Goal: Task Accomplishment & Management: Use online tool/utility

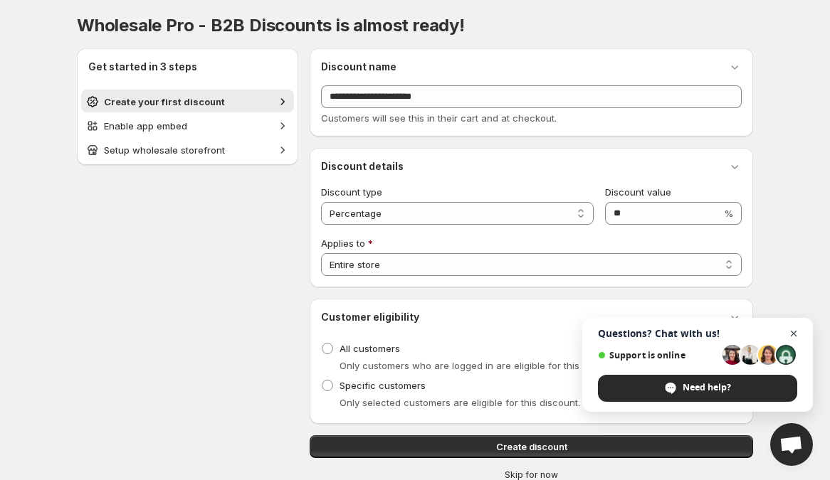
click at [794, 331] on span "Open chat" at bounding box center [794, 334] width 18 height 18
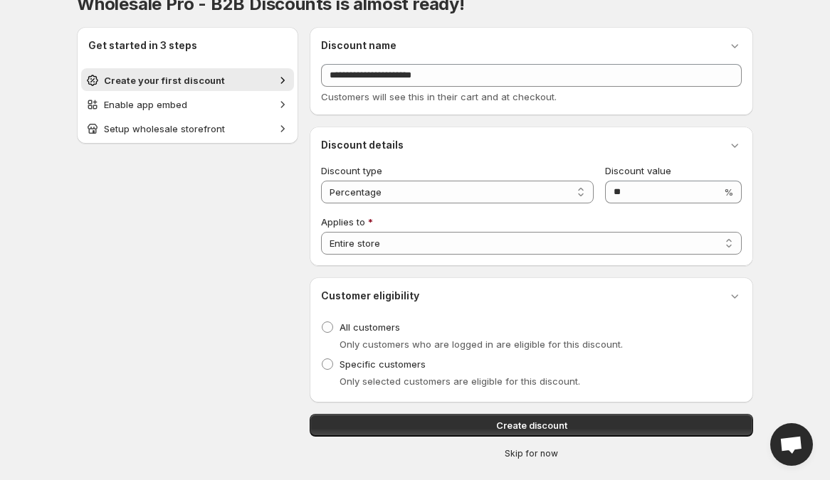
scroll to position [21, 0]
click at [635, 244] on select "**********" at bounding box center [531, 244] width 420 height 23
click at [622, 244] on select "**********" at bounding box center [531, 244] width 420 height 23
select select "**********"
click at [321, 233] on select "**********" at bounding box center [531, 244] width 420 height 23
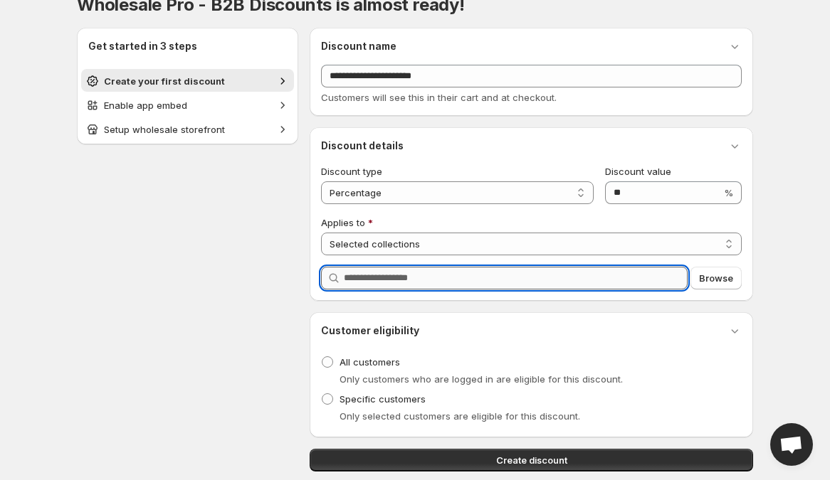
click at [631, 276] on input "Query" at bounding box center [516, 278] width 344 height 23
type input "*"
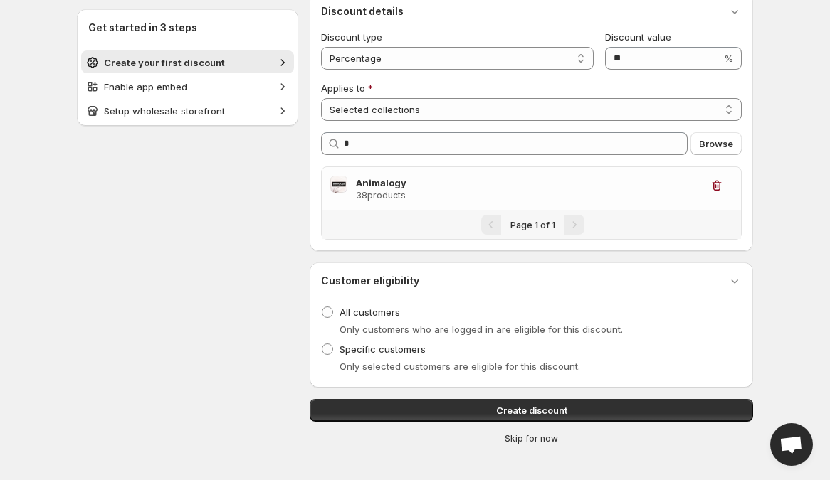
scroll to position [157, 0]
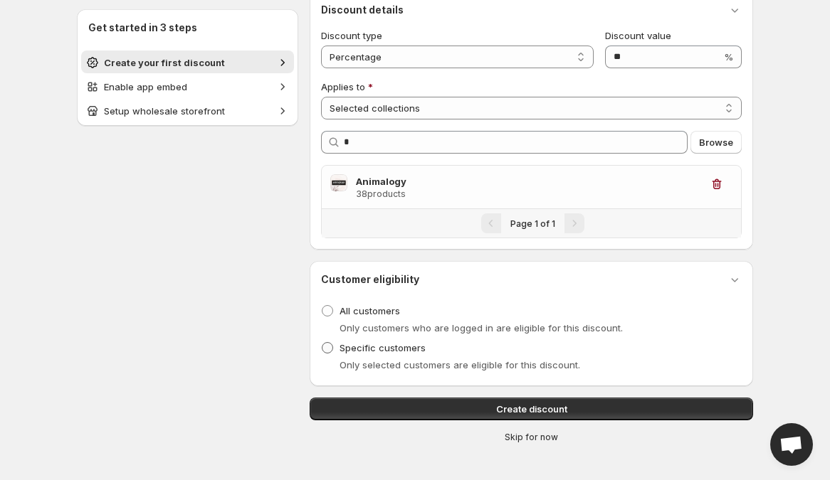
click at [405, 351] on span "Specific customers" at bounding box center [382, 347] width 86 height 11
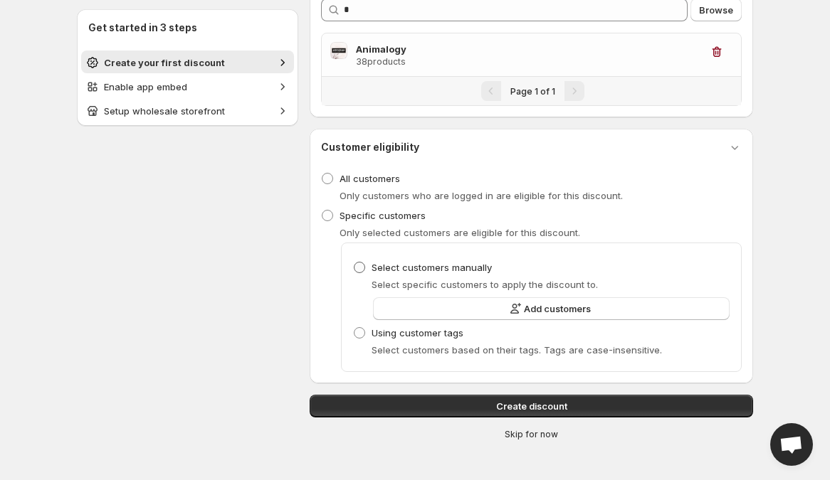
scroll to position [290, 0]
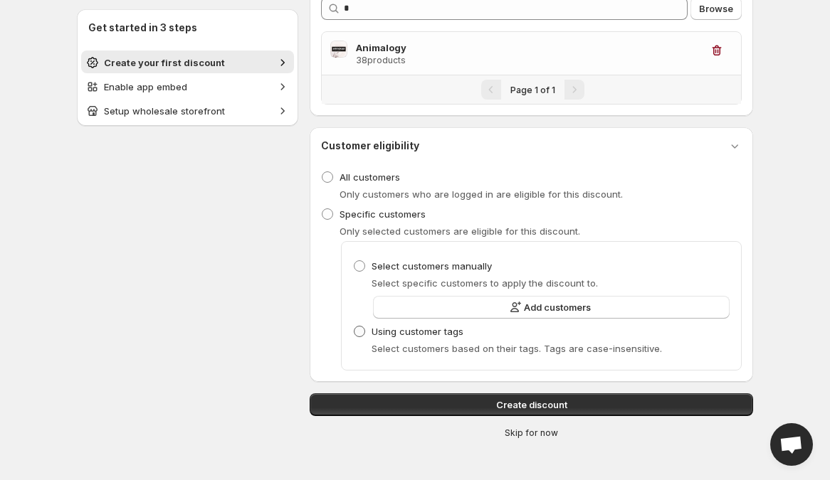
click at [433, 333] on span "Using customer tags" at bounding box center [417, 331] width 92 height 11
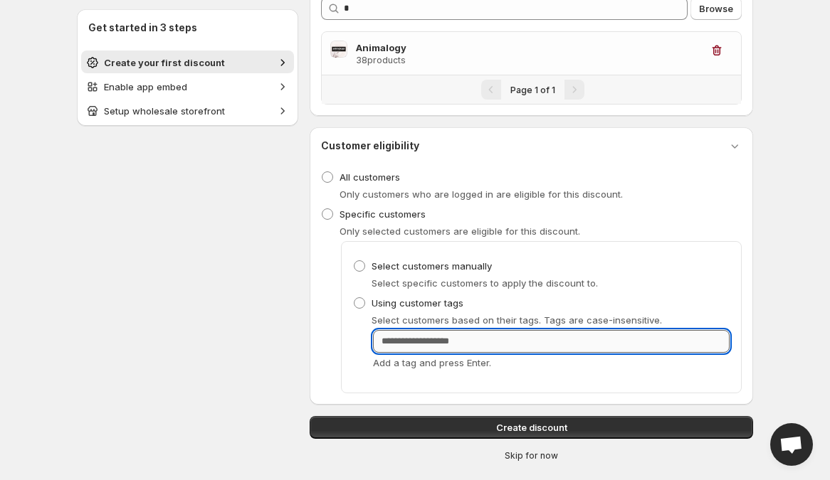
click at [484, 339] on input "Customer Tags" at bounding box center [551, 341] width 356 height 23
type input "*"
click at [475, 262] on span "Select customers manually" at bounding box center [431, 265] width 120 height 11
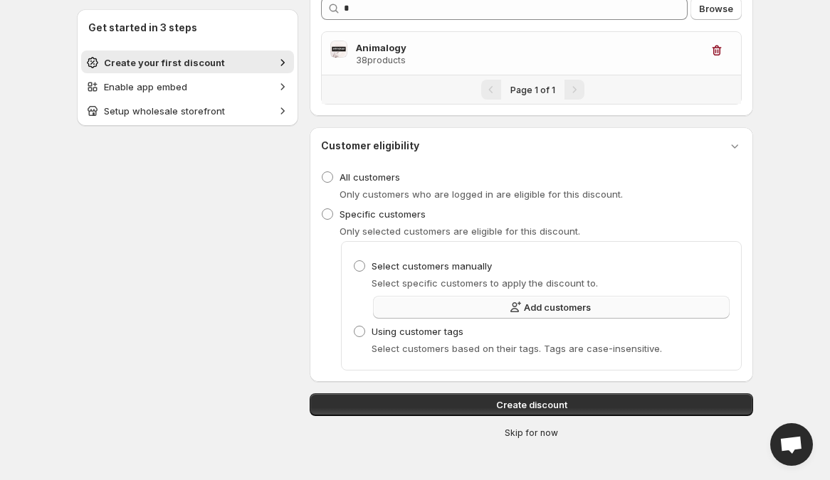
click at [475, 311] on button "Add customers" at bounding box center [551, 307] width 356 height 23
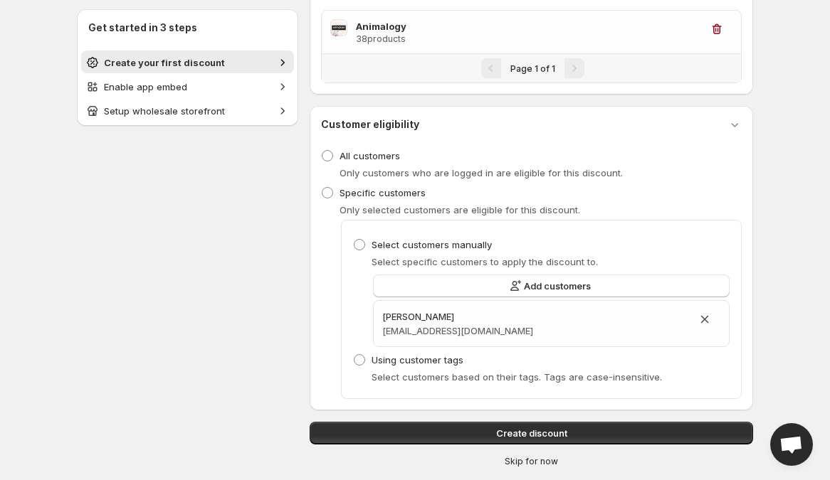
scroll to position [339, 0]
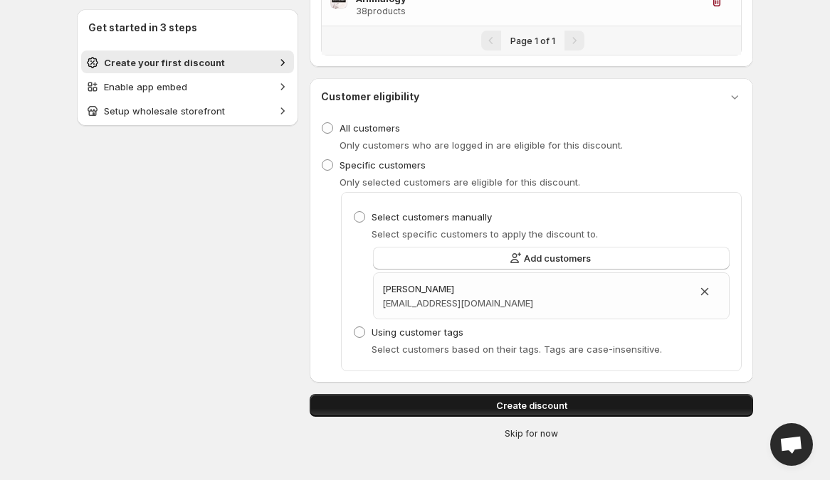
click at [464, 400] on button "Create discount" at bounding box center [530, 405] width 443 height 23
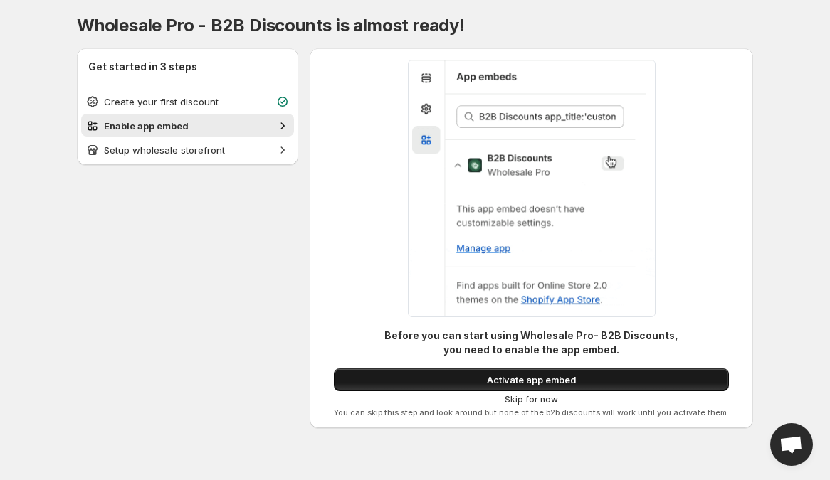
click at [500, 378] on span "Activate app embed" at bounding box center [531, 380] width 89 height 14
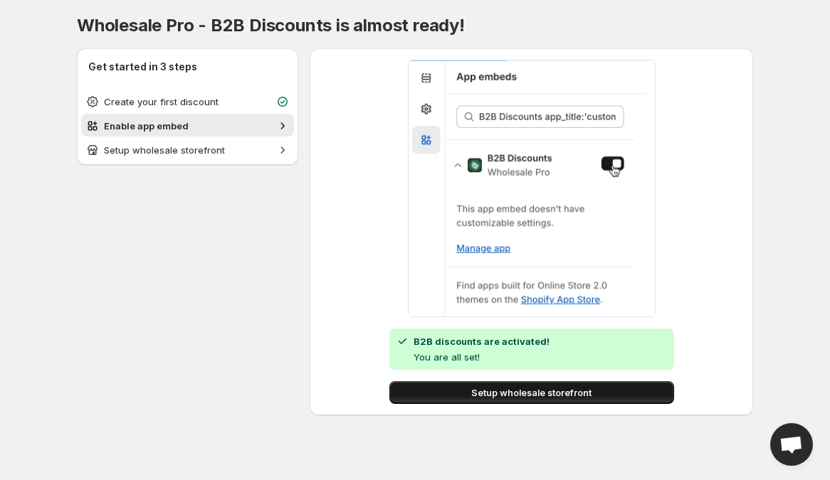
click at [571, 393] on span "Setup wholesale storefront" at bounding box center [531, 393] width 120 height 14
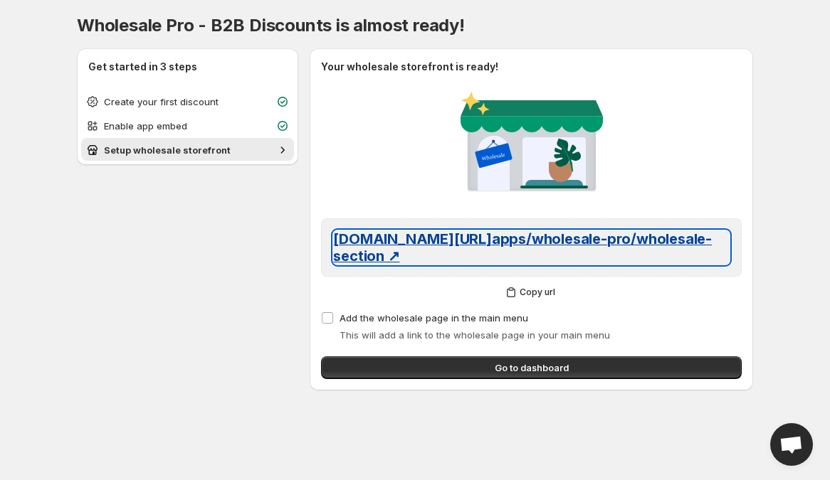
click at [555, 240] on span "[DOMAIN_NAME][URL] apps/wholesale-pro/wholesale-section ↗" at bounding box center [522, 248] width 378 height 34
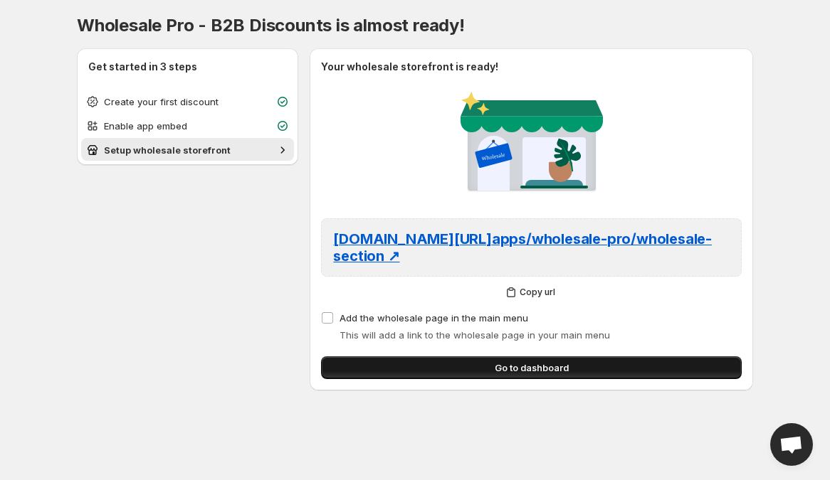
click at [413, 369] on button "Go to dashboard" at bounding box center [531, 367] width 420 height 23
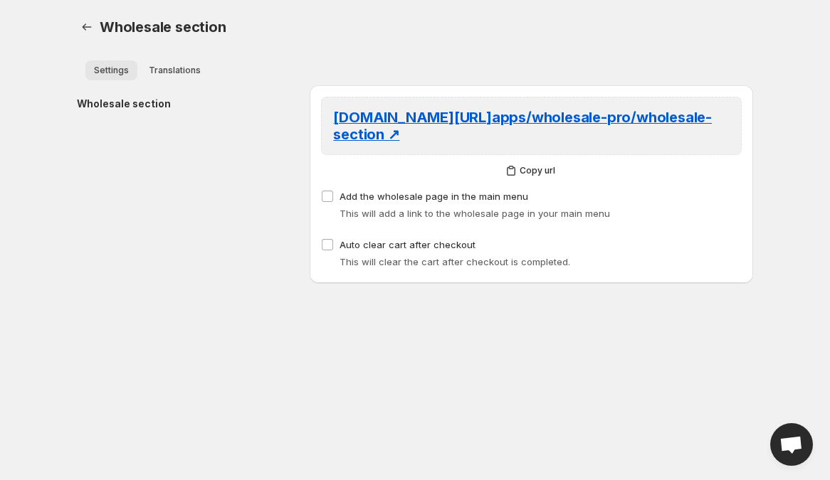
click at [111, 73] on span "Settings" at bounding box center [111, 70] width 35 height 11
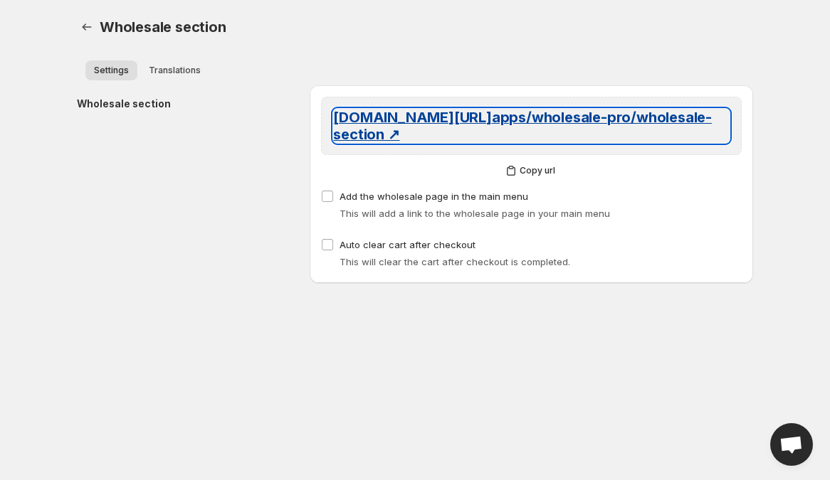
click at [454, 124] on span "[DOMAIN_NAME][URL] apps/wholesale-pro/wholesale-section ↗" at bounding box center [522, 126] width 378 height 34
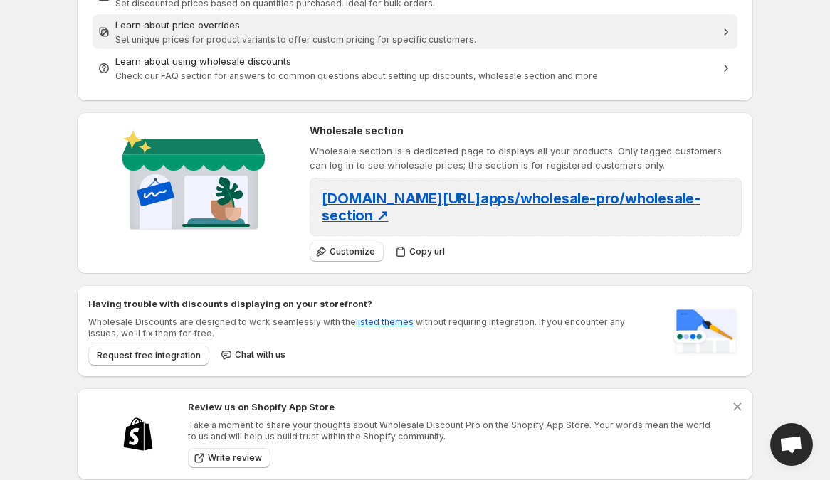
scroll to position [345, 0]
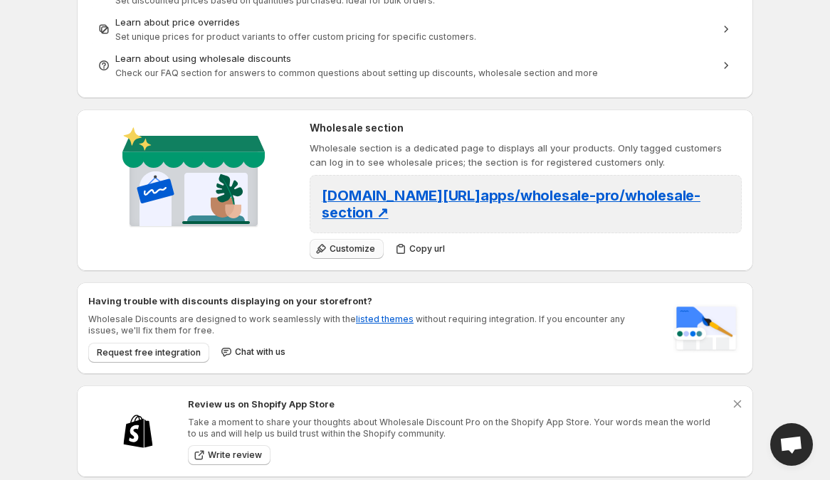
click at [349, 245] on span "Customize" at bounding box center [352, 248] width 46 height 11
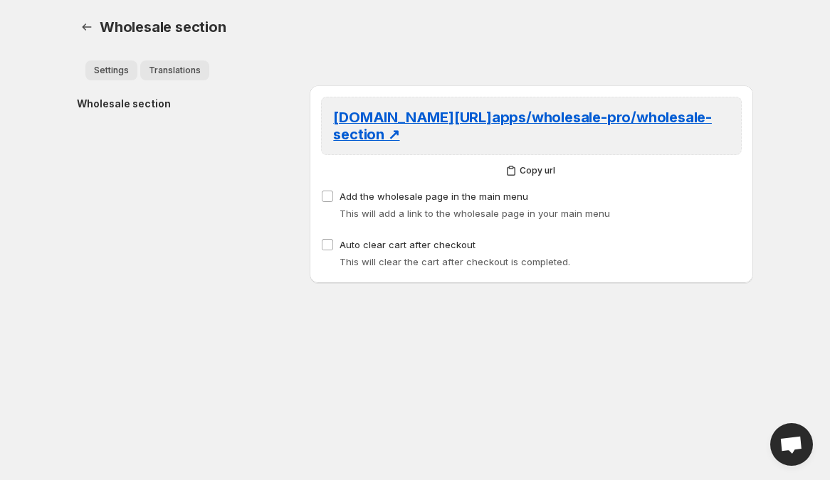
click at [177, 70] on span "Translations" at bounding box center [175, 70] width 52 height 11
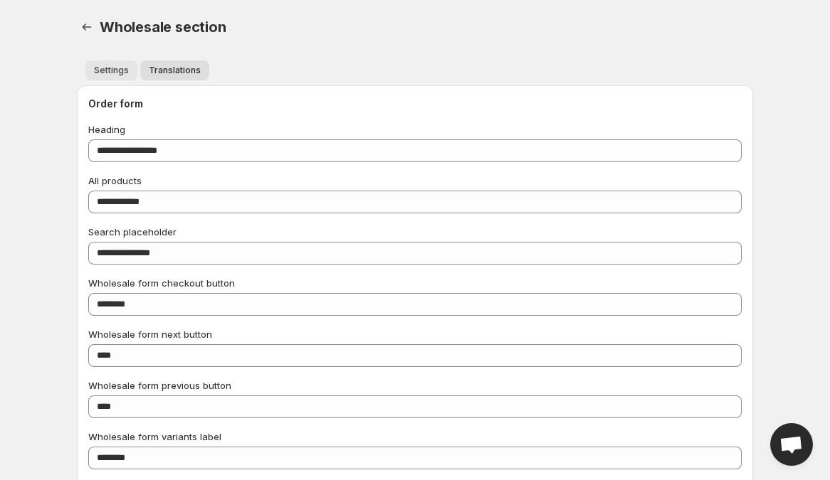
click at [110, 76] on button "Settings" at bounding box center [111, 70] width 52 height 20
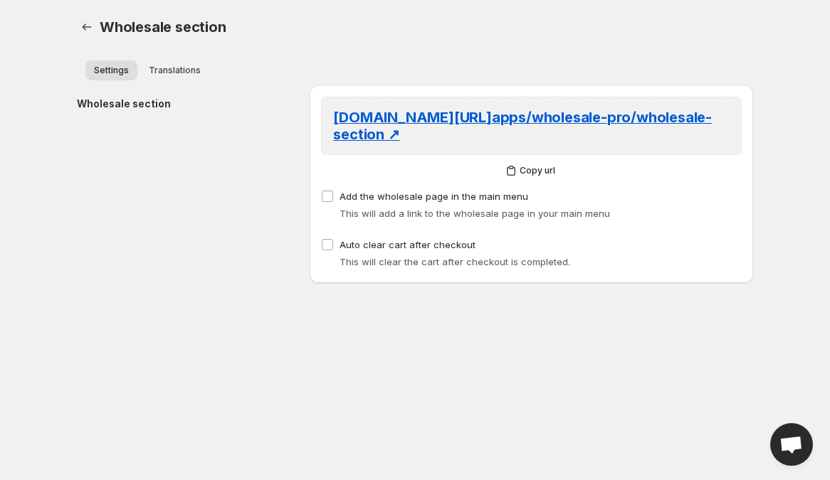
click at [117, 110] on h2 "Wholesale section" at bounding box center [182, 104] width 210 height 14
click at [194, 265] on div "Wholesale section" at bounding box center [187, 184] width 221 height 198
